Goal: Navigation & Orientation: Find specific page/section

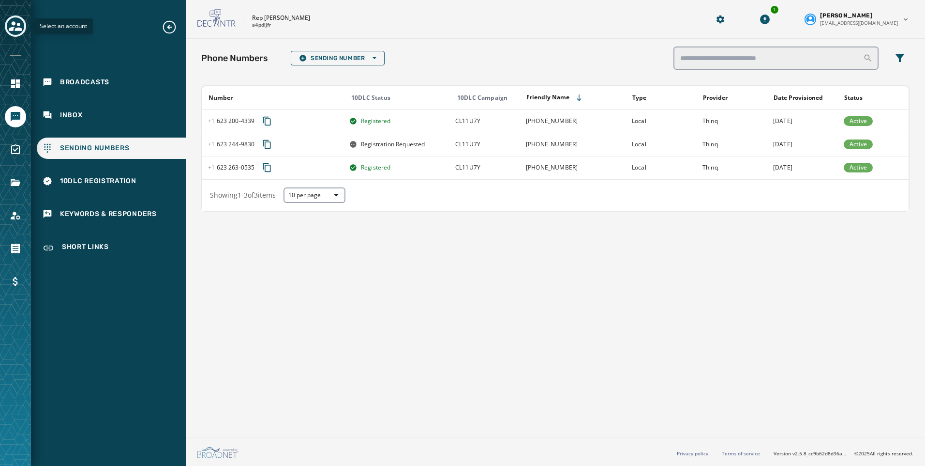
click at [23, 32] on button "Toggle account select drawer" at bounding box center [15, 25] width 21 height 21
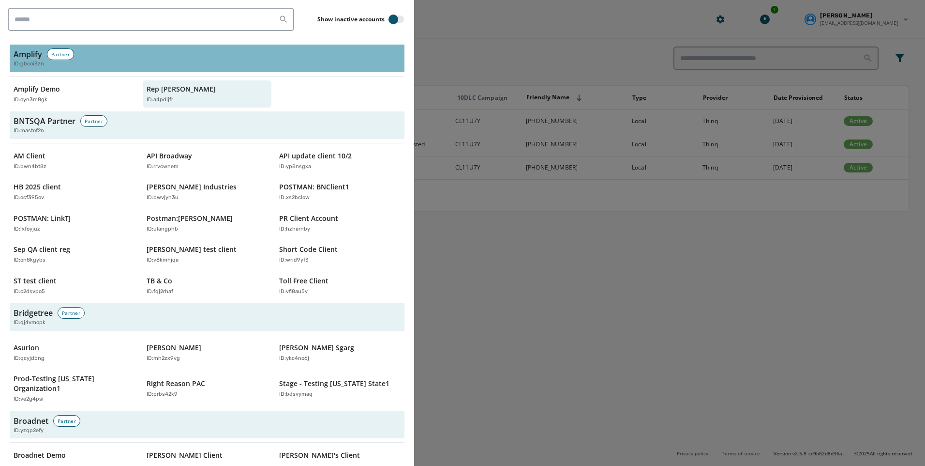
click at [36, 59] on h3 "Amplify" at bounding box center [28, 54] width 29 height 12
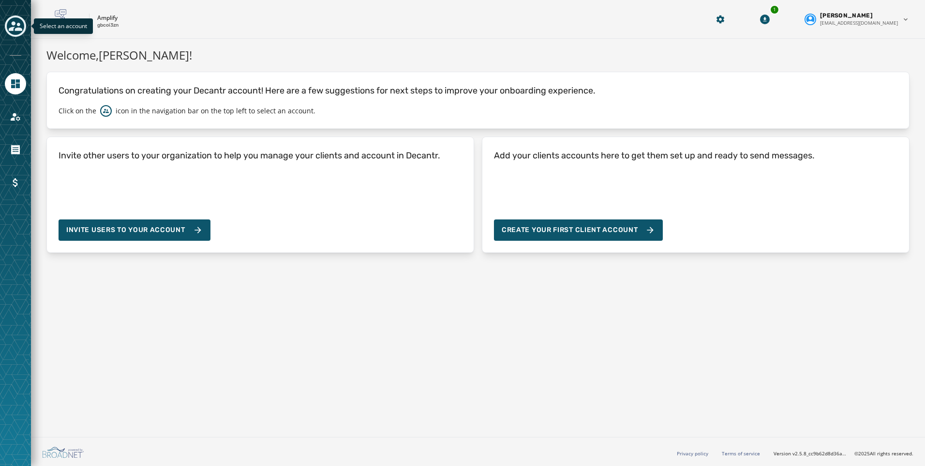
click at [17, 26] on icon "Toggle account select drawer" at bounding box center [16, 26] width 14 height 10
click at [15, 22] on icon "Toggle account select drawer" at bounding box center [16, 26] width 14 height 10
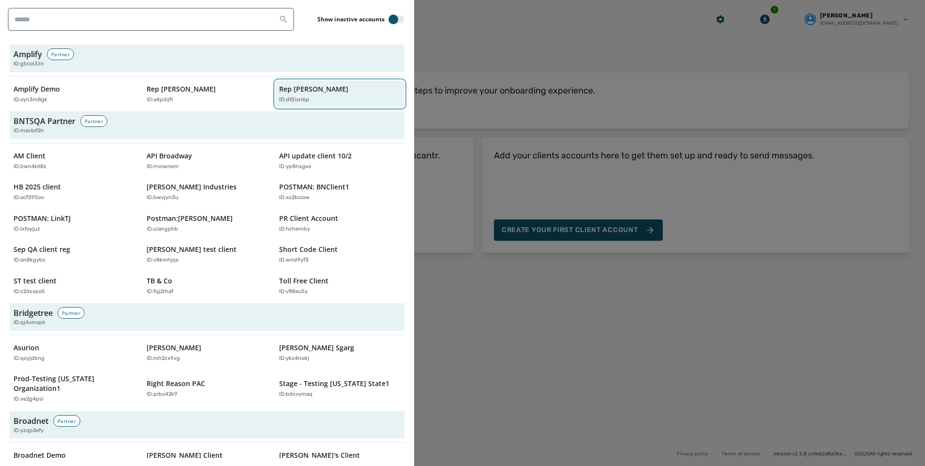
click at [275, 103] on button "Rep Mike Quigley ID: dt5isn6p" at bounding box center [339, 94] width 129 height 28
